Goal: Transaction & Acquisition: Download file/media

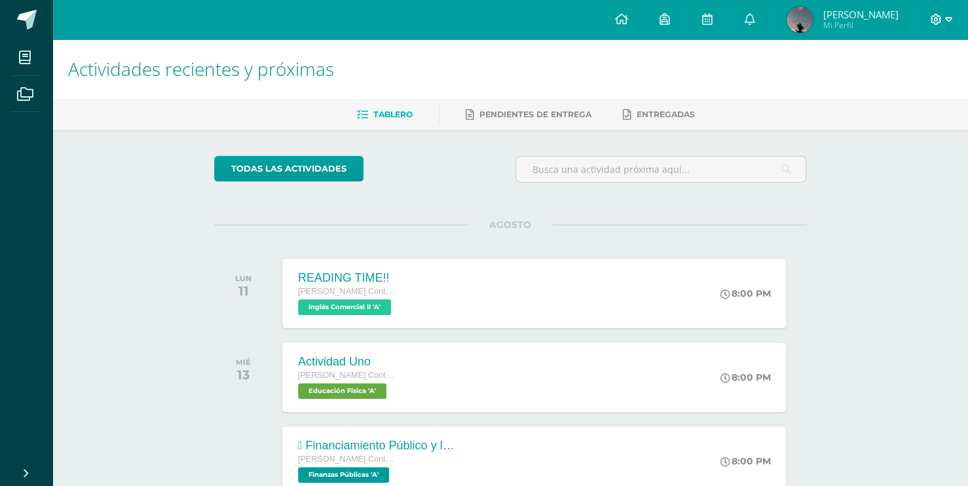
click at [949, 14] on icon at bounding box center [948, 20] width 7 height 12
click at [926, 85] on span "Cerrar sesión" at bounding box center [906, 88] width 59 height 12
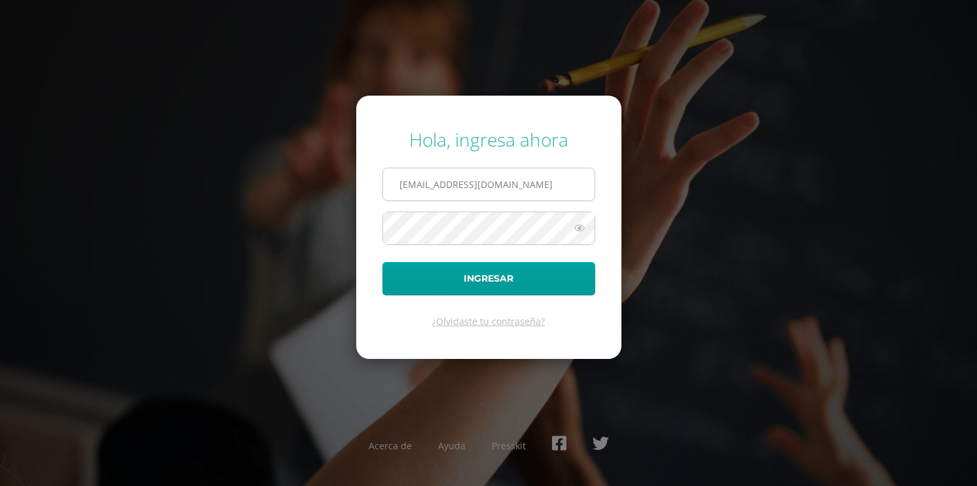
click at [575, 187] on input "2021369@laestrella.edu.gt" at bounding box center [488, 184] width 211 height 32
type input "2"
click at [575, 187] on input "text" at bounding box center [488, 184] width 211 height 32
type input "851@laestrella.edu.gt"
click at [382, 262] on button "Ingresar" at bounding box center [488, 278] width 213 height 33
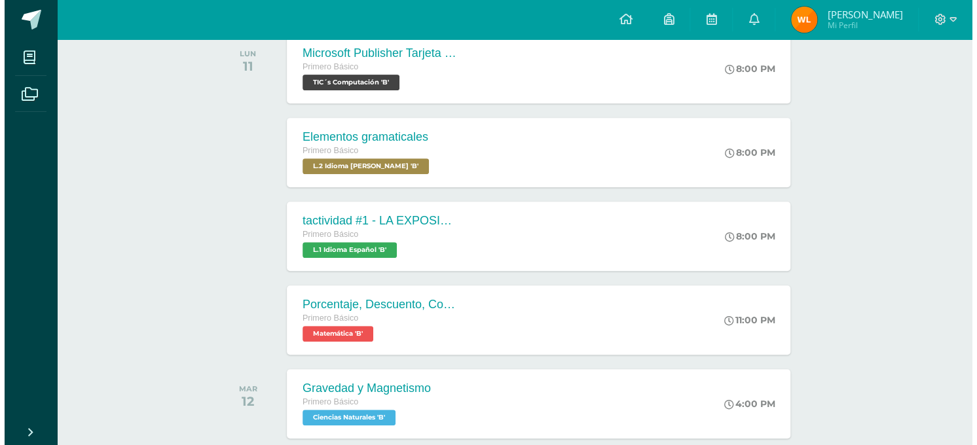
scroll to position [207, 0]
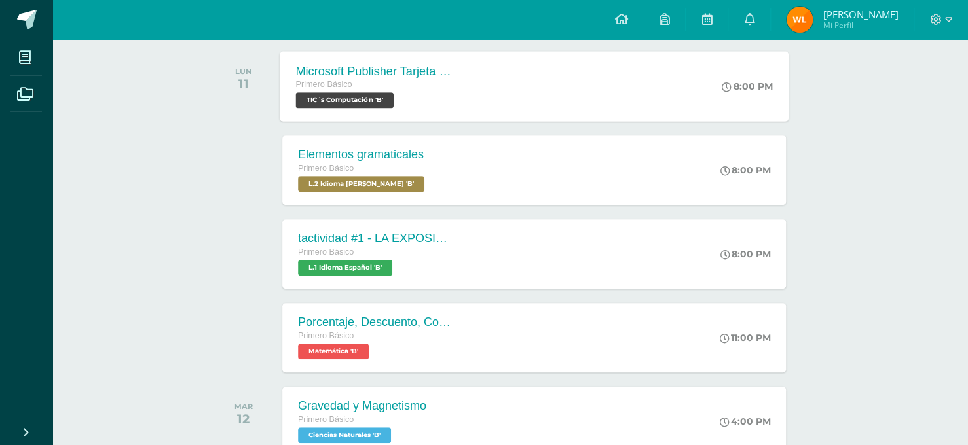
click at [657, 113] on div "Microsoft Publisher Tarjeta de invitación Primero Básico TIC´s Computación 'B' …" at bounding box center [534, 86] width 509 height 70
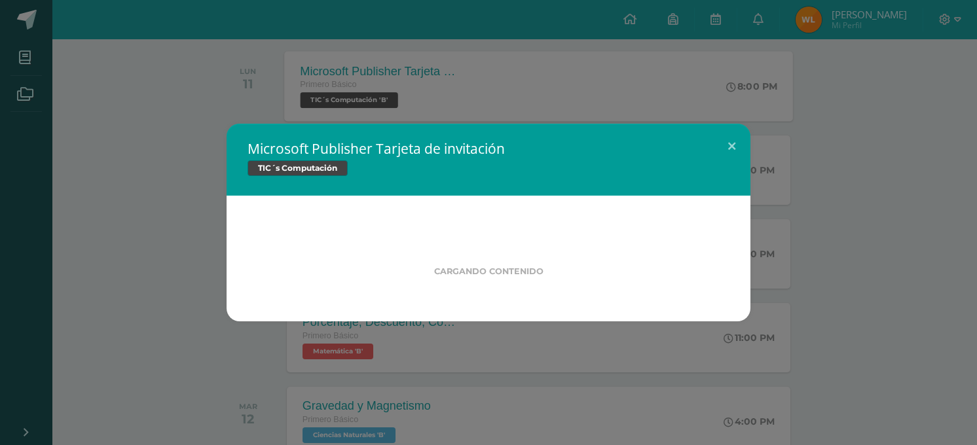
click at [657, 113] on div "Microsoft Publisher Tarjeta de invitación TIC´s Computación Cargando contenido …" at bounding box center [488, 222] width 977 height 445
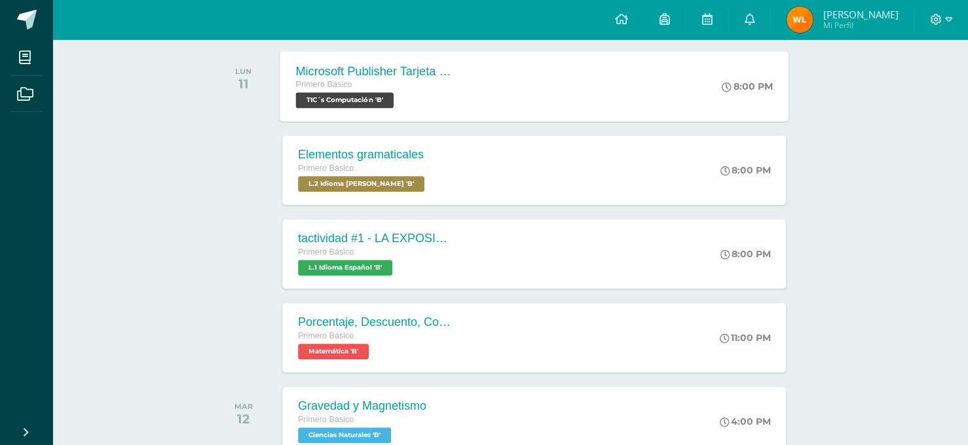
click at [639, 83] on div "Microsoft Publisher Tarjeta de invitación Primero Básico TIC´s Computación 'B' …" at bounding box center [534, 86] width 509 height 70
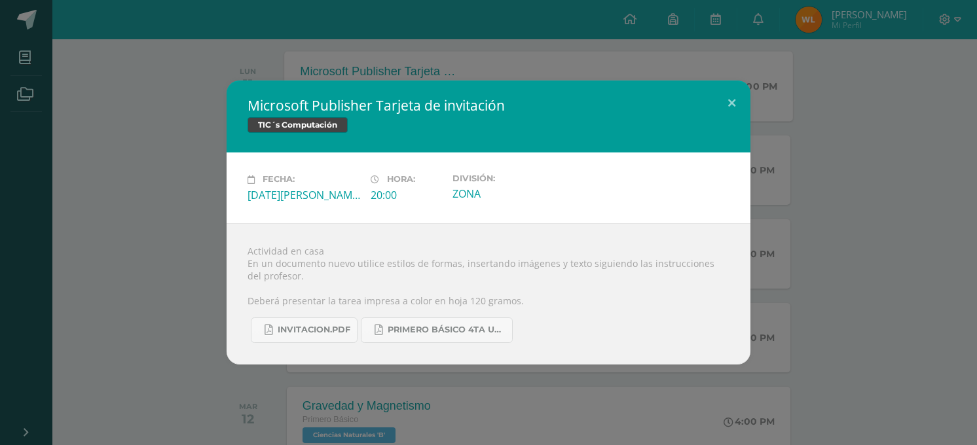
click at [639, 83] on div "Microsoft Publisher Tarjeta de invitación TIC´s Computación" at bounding box center [489, 117] width 524 height 72
click at [337, 327] on span "INVITACION.pdf" at bounding box center [314, 330] width 73 height 10
